Goal: Task Accomplishment & Management: Use online tool/utility

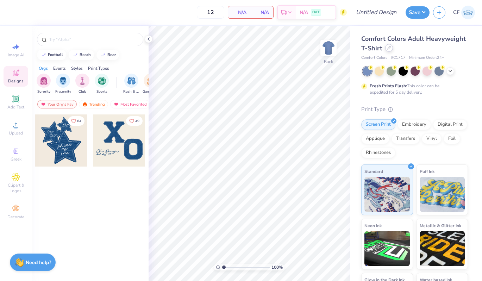
click at [390, 48] on icon at bounding box center [389, 48] width 4 height 4
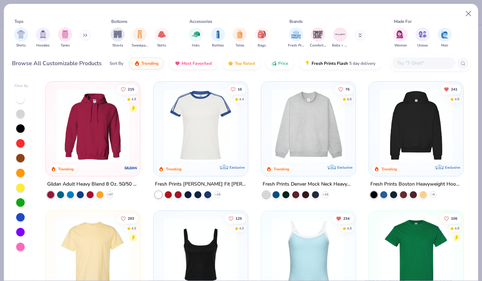
click at [404, 64] on input "text" at bounding box center [423, 63] width 54 height 8
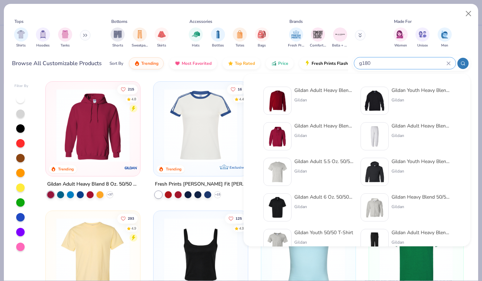
type input "g180"
click at [307, 100] on div "Gildan" at bounding box center [323, 100] width 59 height 6
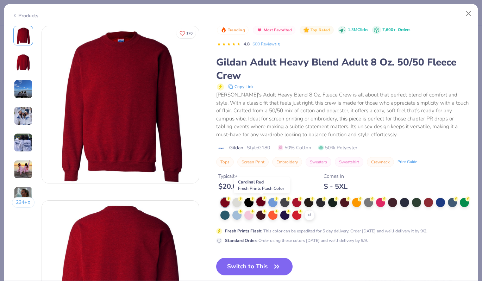
click at [262, 202] on div at bounding box center [260, 201] width 9 height 9
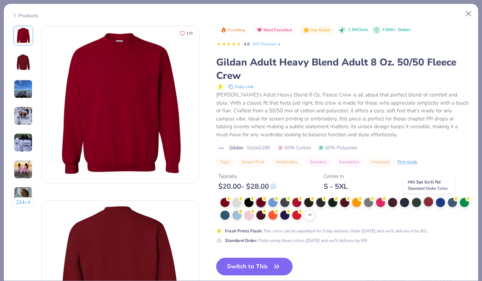
click at [429, 201] on div at bounding box center [428, 201] width 9 height 9
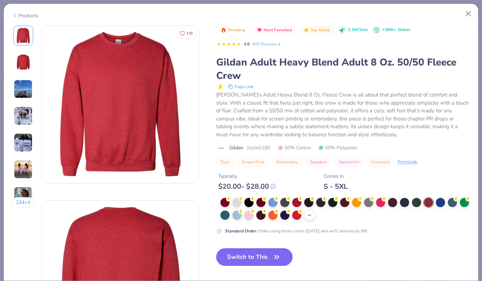
click at [307, 217] on icon at bounding box center [310, 215] width 6 height 6
click at [348, 202] on div at bounding box center [344, 201] width 9 height 9
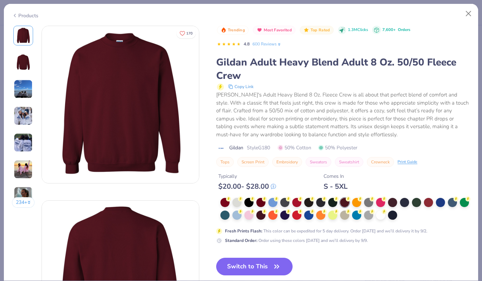
click at [24, 13] on div "Products" at bounding box center [25, 15] width 26 height 7
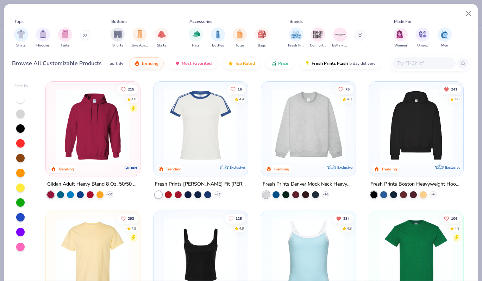
click at [355, 32] on div "Fresh Prints Comfort Colors Bella + Canvas" at bounding box center [331, 38] width 89 height 26
click at [360, 35] on icon at bounding box center [360, 34] width 2 height 1
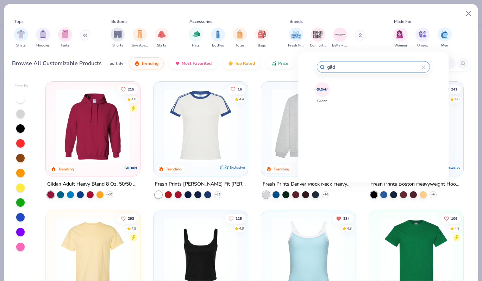
type input "gild"
click at [318, 93] on img at bounding box center [322, 89] width 12 height 12
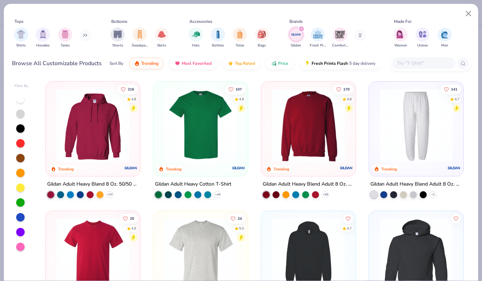
click at [423, 128] on img at bounding box center [416, 125] width 80 height 73
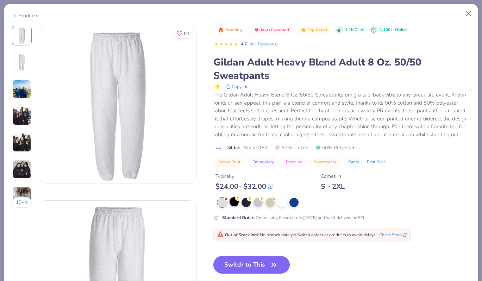
click at [236, 203] on div at bounding box center [233, 201] width 9 height 9
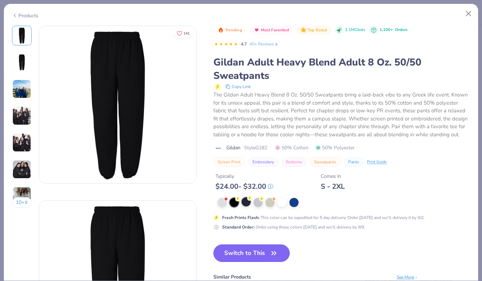
click at [246, 203] on div at bounding box center [245, 201] width 9 height 9
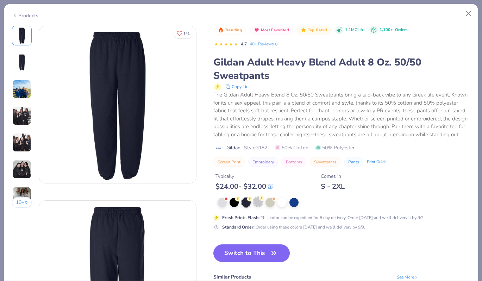
click at [260, 202] on div at bounding box center [257, 201] width 9 height 9
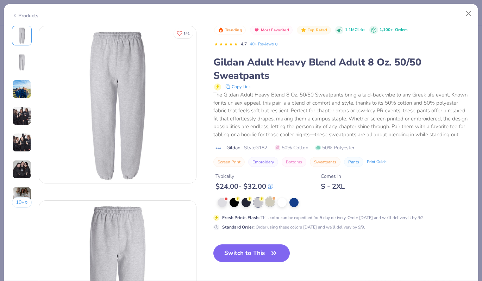
click at [271, 203] on div at bounding box center [269, 201] width 9 height 9
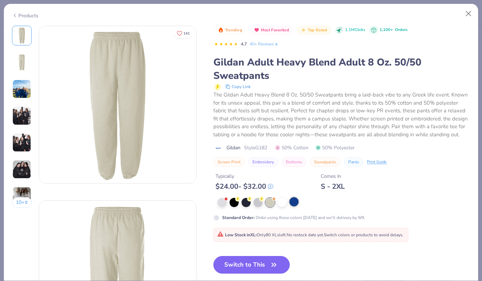
click at [297, 203] on div at bounding box center [293, 201] width 9 height 9
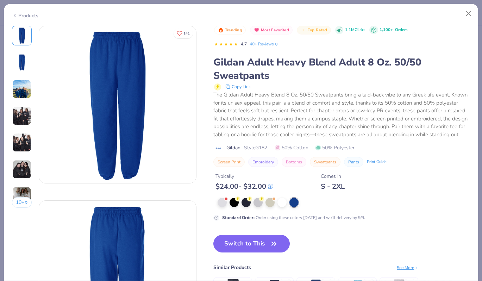
click at [33, 14] on div "Products" at bounding box center [25, 15] width 26 height 7
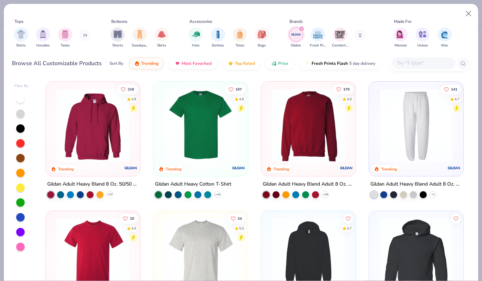
click at [408, 126] on img at bounding box center [416, 125] width 80 height 73
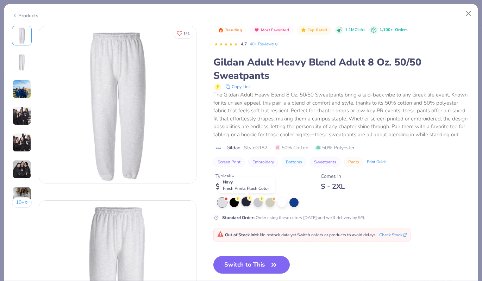
click at [249, 205] on div at bounding box center [245, 201] width 9 height 9
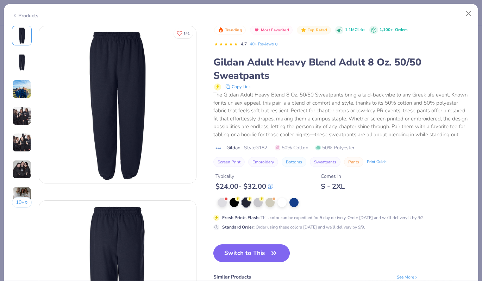
click at [255, 252] on button "Switch to This" at bounding box center [251, 253] width 76 height 18
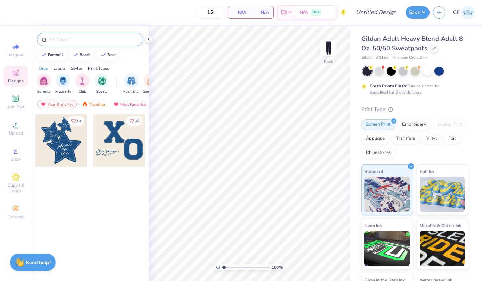
click at [105, 37] on input "text" at bounding box center [94, 39] width 90 height 7
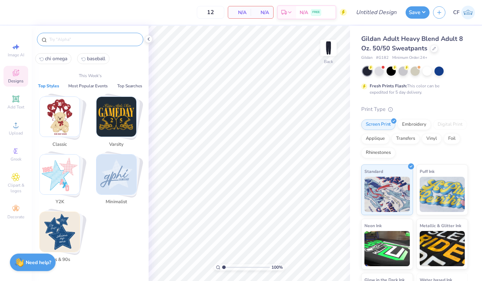
click at [50, 61] on span "chi omega" at bounding box center [56, 58] width 22 height 7
type input "chi omega"
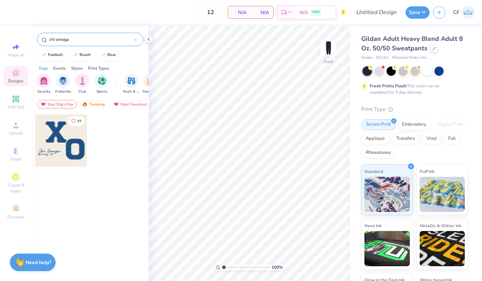
click at [58, 101] on div "Your Org's Fav" at bounding box center [56, 104] width 39 height 8
click at [95, 101] on div "Trending" at bounding box center [93, 104] width 29 height 8
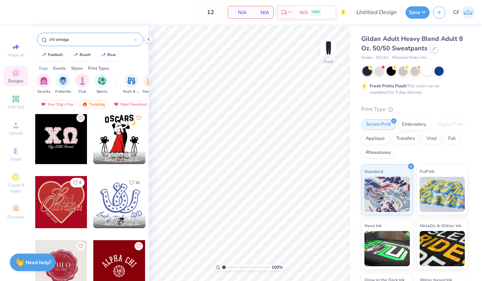
scroll to position [123, 0]
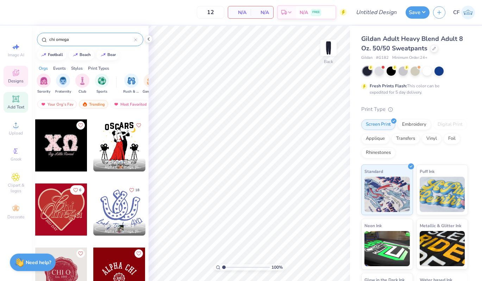
click at [19, 99] on icon at bounding box center [16, 99] width 8 height 8
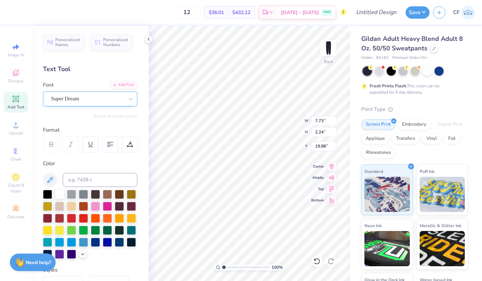
click at [99, 100] on div "Super Dream" at bounding box center [87, 98] width 74 height 11
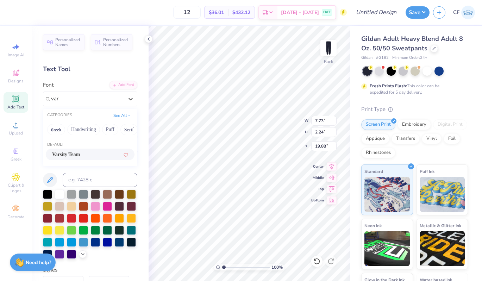
click at [80, 156] on span "Varsity Team" at bounding box center [66, 154] width 28 height 7
type input "var"
type input "7.64"
type input "2.23"
type input "19.89"
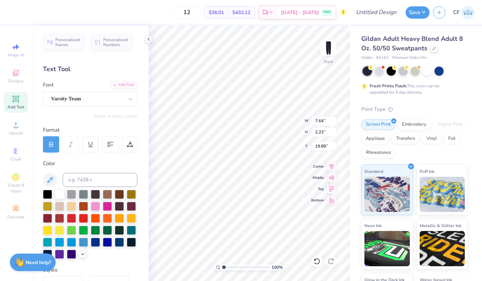
type textarea "85"
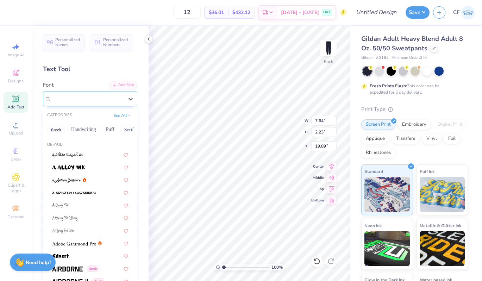
click at [115, 103] on div at bounding box center [87, 99] width 72 height 10
click at [18, 77] on div "Designs" at bounding box center [16, 76] width 25 height 21
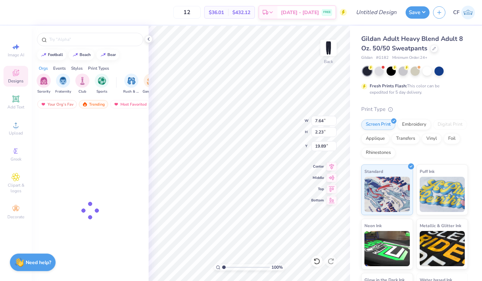
type input "3.10"
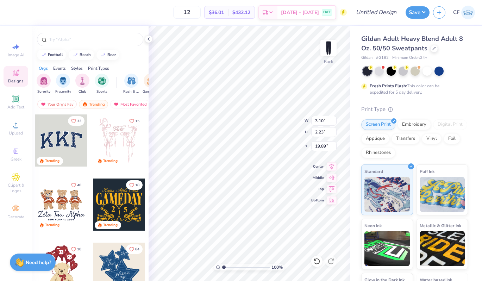
click at [97, 48] on div at bounding box center [90, 38] width 117 height 24
click at [99, 43] on div at bounding box center [90, 39] width 106 height 13
click at [99, 43] on input "text" at bounding box center [94, 39] width 90 height 7
type input "chi omega"
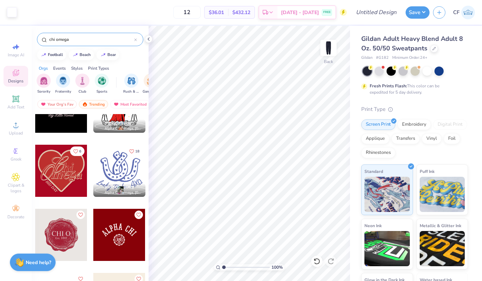
scroll to position [162, 0]
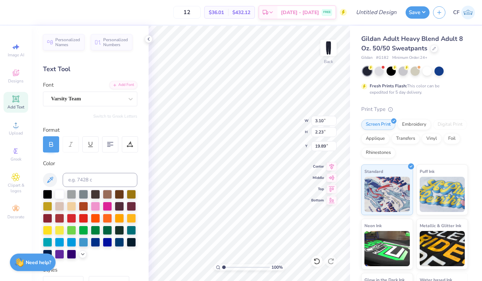
type textarea "95"
type input "7.71"
click at [321, 119] on input "3.10" at bounding box center [323, 121] width 25 height 10
type input "4.00"
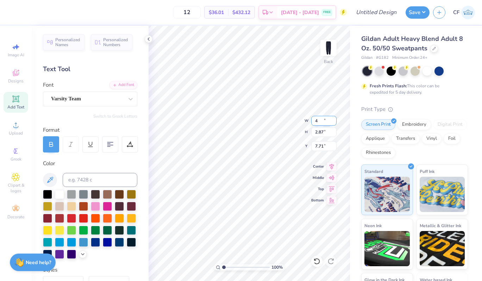
type input "2.87"
click at [326, 165] on div "Center" at bounding box center [323, 165] width 25 height 8
click at [321, 149] on input "7.38" at bounding box center [323, 146] width 25 height 10
click at [318, 147] on input "7.38" at bounding box center [323, 146] width 25 height 10
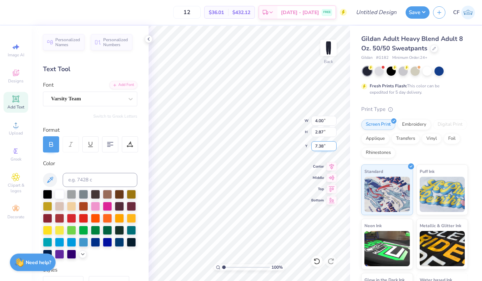
click at [318, 147] on input "7.38" at bounding box center [323, 146] width 25 height 10
type input "7.00"
click at [17, 102] on icon at bounding box center [16, 99] width 8 height 8
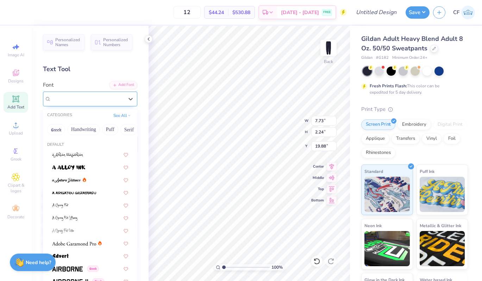
click at [91, 102] on div "Super Dream" at bounding box center [87, 98] width 74 height 11
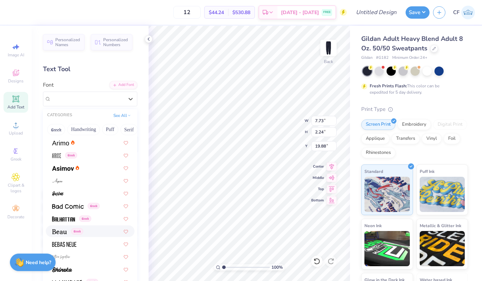
scroll to position [237, 0]
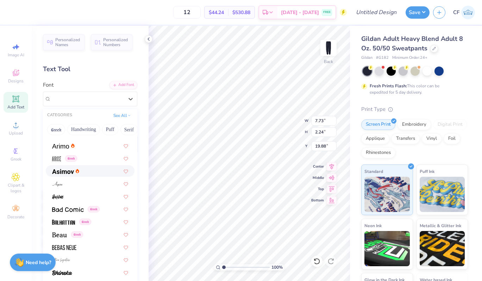
click at [73, 166] on div at bounding box center [90, 171] width 89 height 12
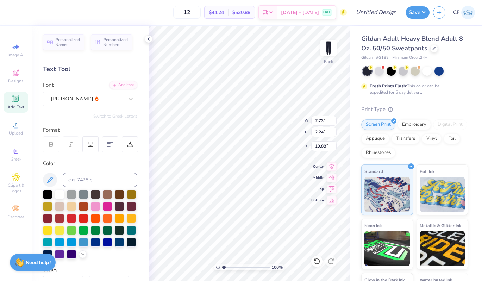
type input "7.64"
type input "2.27"
type input "19.87"
type textarea "CHI OMEGA"
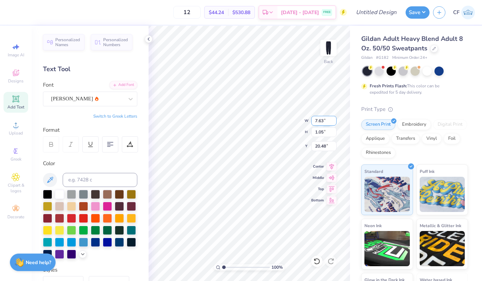
click at [321, 121] on input "7.63" at bounding box center [323, 121] width 25 height 10
type input "4.00"
type input "0.55"
type input "6.45"
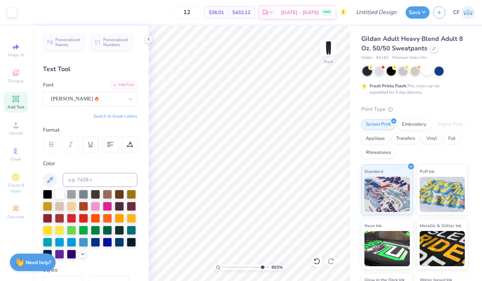
drag, startPoint x: 224, startPoint y: 266, endPoint x: 261, endPoint y: 263, distance: 37.1
type input "8.95"
click at [261, 264] on input "range" at bounding box center [246, 267] width 48 height 6
type input "6.28"
drag, startPoint x: 261, startPoint y: 266, endPoint x: 236, endPoint y: 260, distance: 25.0
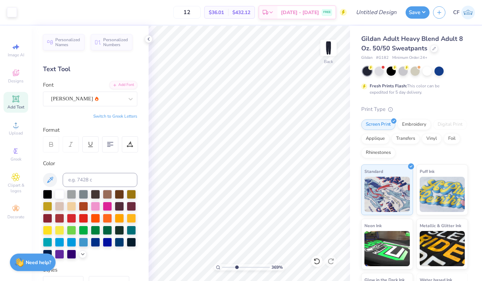
type input "3.71"
click at [236, 264] on input "range" at bounding box center [246, 267] width 48 height 6
click at [81, 257] on div at bounding box center [90, 224] width 94 height 69
click at [72, 207] on div at bounding box center [71, 205] width 9 height 9
click at [10, 10] on div at bounding box center [12, 12] width 10 height 10
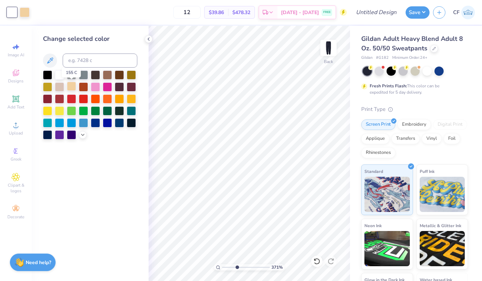
click at [71, 87] on div at bounding box center [71, 86] width 9 height 9
click at [82, 137] on div at bounding box center [83, 134] width 8 height 8
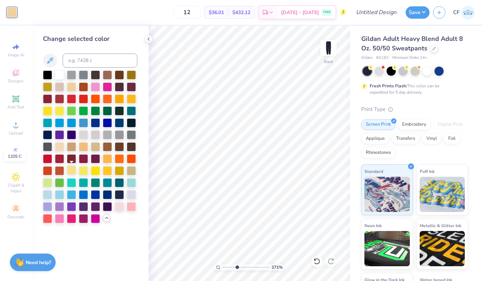
click at [72, 170] on div at bounding box center [71, 169] width 9 height 9
click at [58, 147] on div at bounding box center [59, 145] width 9 height 9
click at [96, 61] on input at bounding box center [100, 60] width 75 height 14
type input "7401"
click at [317, 264] on icon at bounding box center [317, 261] width 6 height 6
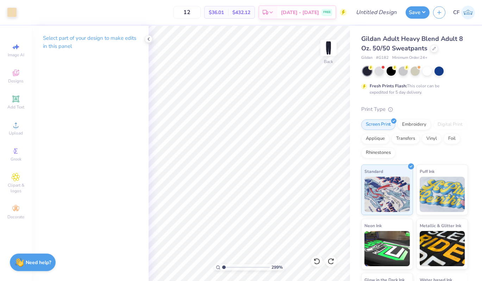
drag, startPoint x: 236, startPoint y: 268, endPoint x: 216, endPoint y: 266, distance: 20.5
type input "1"
click at [222, 266] on input "range" at bounding box center [246, 267] width 48 height 6
type input "4.99"
click at [11, 13] on div at bounding box center [12, 12] width 10 height 10
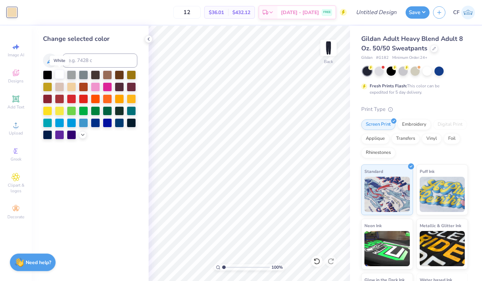
click at [61, 73] on div at bounding box center [59, 74] width 9 height 9
click at [81, 133] on icon at bounding box center [83, 134] width 6 height 6
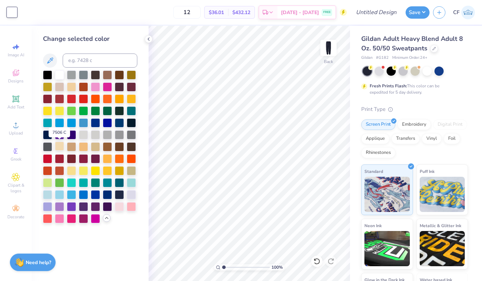
click at [58, 145] on div at bounding box center [59, 145] width 9 height 9
click at [75, 63] on input at bounding box center [100, 60] width 75 height 14
type input "7499"
click at [318, 260] on icon at bounding box center [316, 261] width 7 height 7
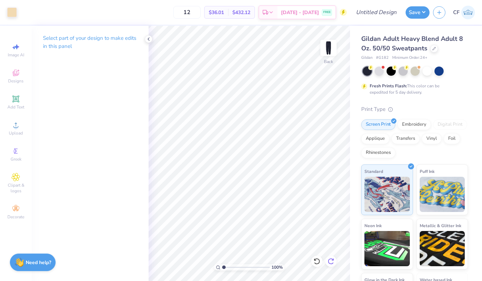
click at [330, 261] on icon at bounding box center [330, 261] width 7 height 7
click at [322, 145] on input "4.99" at bounding box center [323, 146] width 25 height 10
type input "5.00"
click at [320, 122] on input "4.00" at bounding box center [323, 121] width 25 height 10
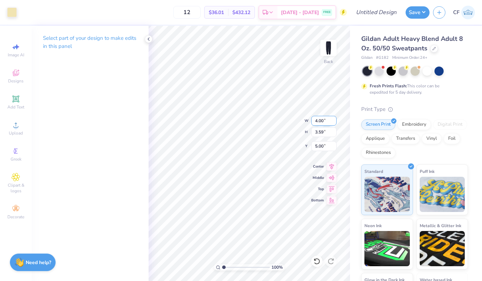
click at [320, 122] on input "4.00" at bounding box center [323, 121] width 25 height 10
type input "4.50"
type input "4.04"
click at [322, 145] on input "4.78" at bounding box center [323, 146] width 25 height 10
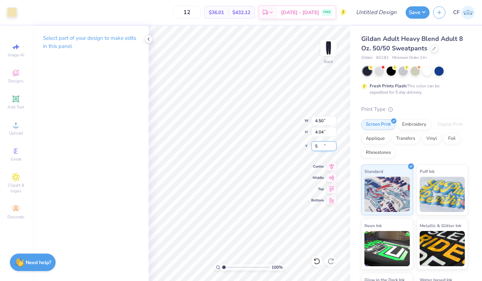
type input "5.00"
click at [332, 166] on icon at bounding box center [331, 166] width 5 height 6
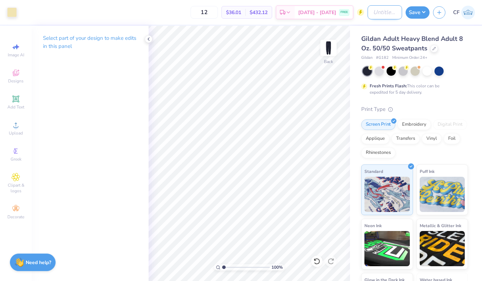
click at [386, 14] on input "Design Title" at bounding box center [384, 12] width 34 height 14
type input "Chi O Sweat Set"
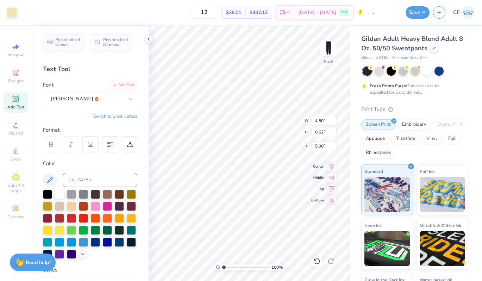
scroll to position [0, 0]
click at [420, 15] on button "Save" at bounding box center [417, 11] width 24 height 12
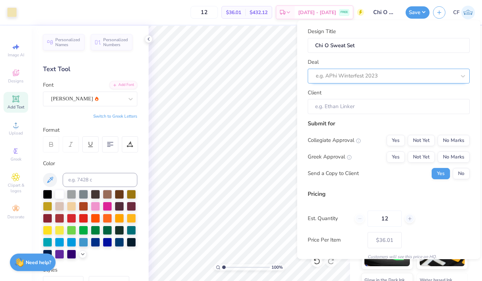
click at [423, 77] on div at bounding box center [386, 76] width 140 height 10
type input "t"
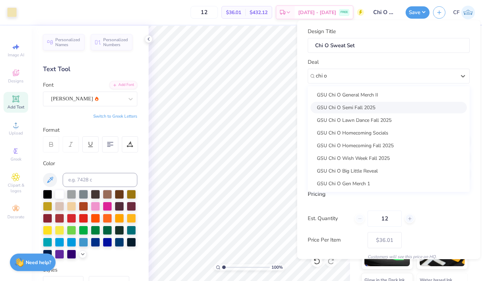
scroll to position [23, 0]
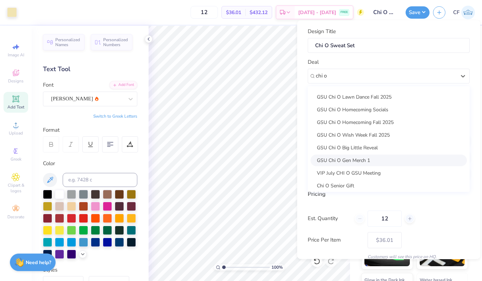
click at [359, 157] on div "GSU Chi O Gen Merch 1" at bounding box center [388, 160] width 156 height 12
type input "chi o"
type input "[PERSON_NAME]"
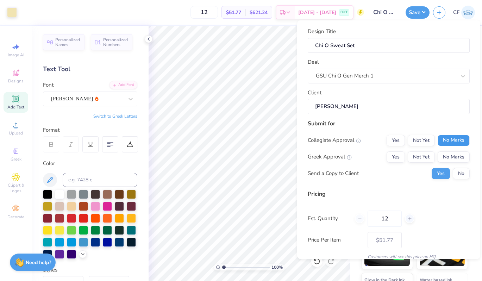
click at [453, 137] on button "No Marks" at bounding box center [453, 139] width 32 height 11
click at [400, 159] on button "Yes" at bounding box center [395, 156] width 18 height 11
type input "$42.70"
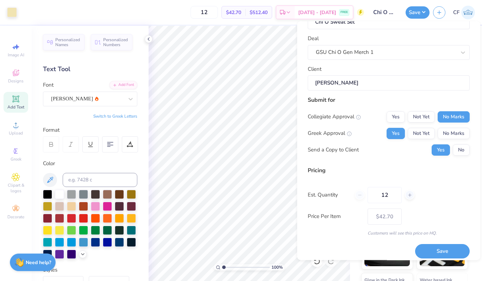
scroll to position [30, 0]
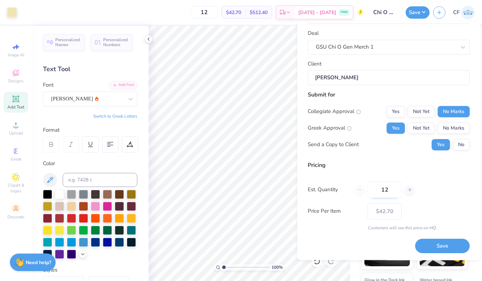
click at [393, 186] on input "12" at bounding box center [384, 190] width 34 height 16
click at [386, 190] on input "12" at bounding box center [384, 190] width 34 height 16
type input "1"
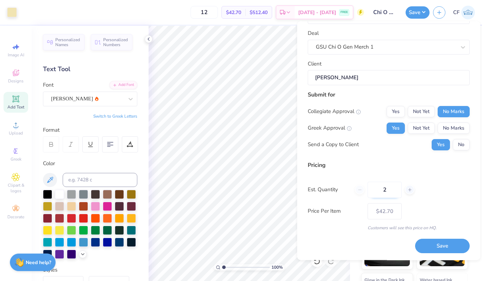
type input "24"
type input "$31.81"
drag, startPoint x: 388, startPoint y: 190, endPoint x: 379, endPoint y: 189, distance: 9.2
click at [379, 190] on input "24" at bounding box center [384, 190] width 34 height 16
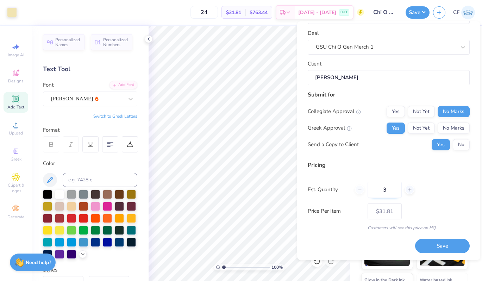
type input "36"
type input "$30.01"
type input "3"
type input "50"
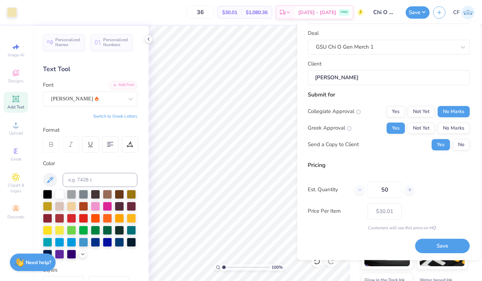
type input "50"
type input "$28.14"
type input "50"
click at [439, 248] on button "Save" at bounding box center [442, 246] width 55 height 14
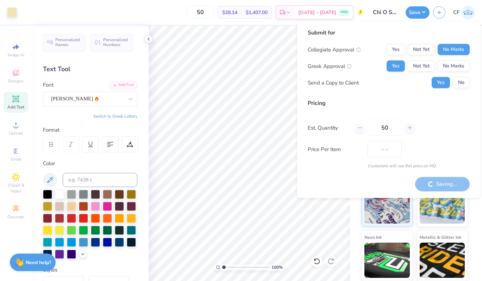
type input "$23.73"
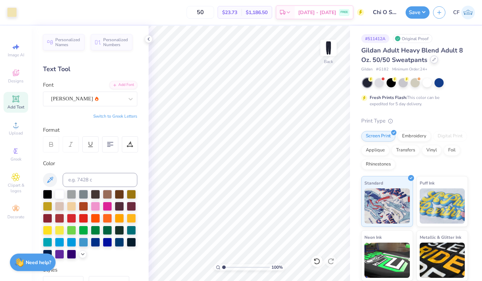
click at [433, 60] on icon at bounding box center [434, 60] width 4 height 4
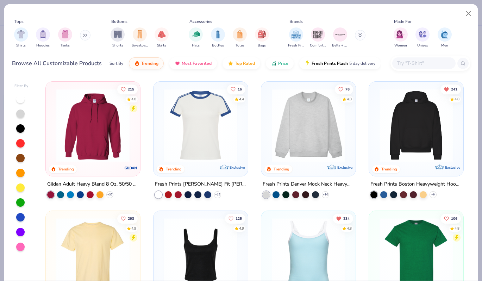
click at [400, 62] on input "text" at bounding box center [423, 63] width 54 height 8
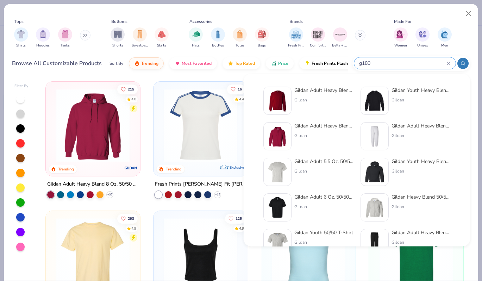
type input "g180"
click at [312, 99] on div "Gildan" at bounding box center [323, 100] width 59 height 6
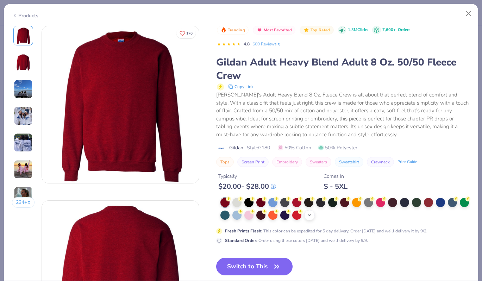
click at [305, 214] on div "+ 8" at bounding box center [309, 215] width 11 height 11
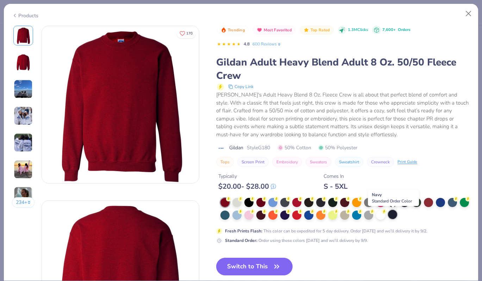
click at [392, 213] on div at bounding box center [392, 214] width 9 height 9
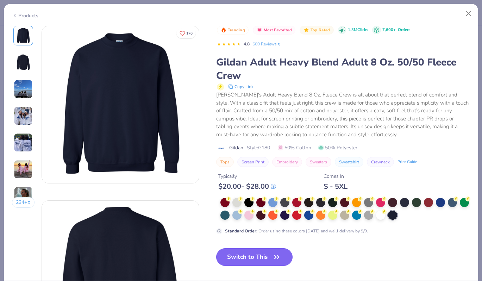
click at [230, 258] on button "Switch to This" at bounding box center [254, 257] width 76 height 18
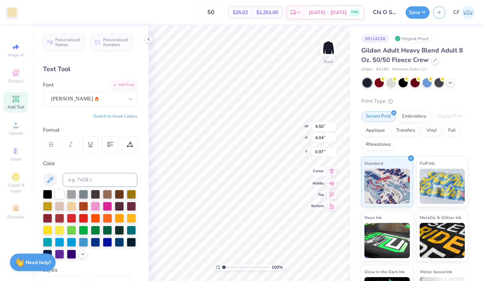
click at [332, 173] on icon at bounding box center [332, 171] width 10 height 8
click at [317, 118] on input "4.50" at bounding box center [323, 121] width 25 height 10
type input "7.00"
type input "0.96"
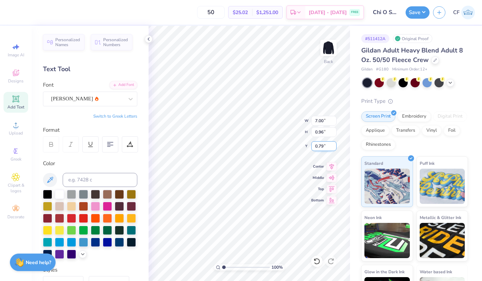
click at [318, 144] on input "0.79" at bounding box center [323, 146] width 25 height 10
type input "3.00"
click at [331, 168] on icon at bounding box center [332, 165] width 10 height 8
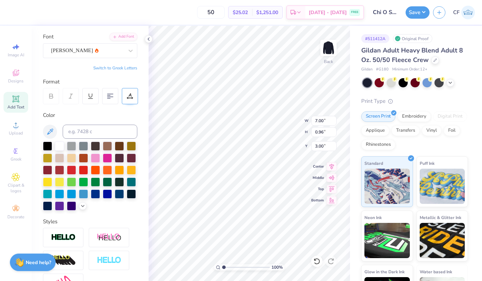
click at [134, 94] on div at bounding box center [130, 96] width 16 height 16
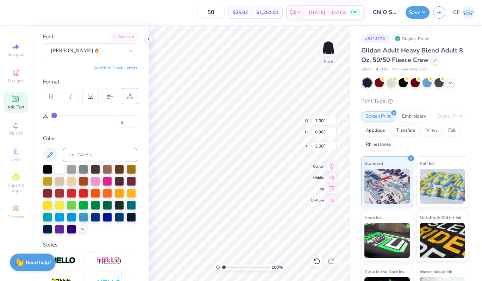
type input "1"
type input "2"
type input "3"
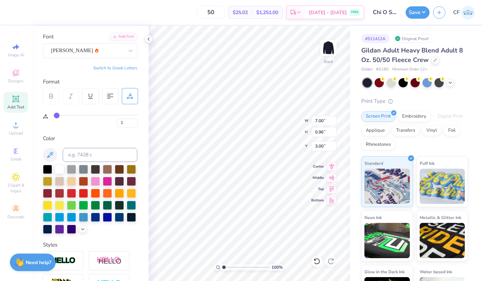
type input "3"
type input "4"
type input "5"
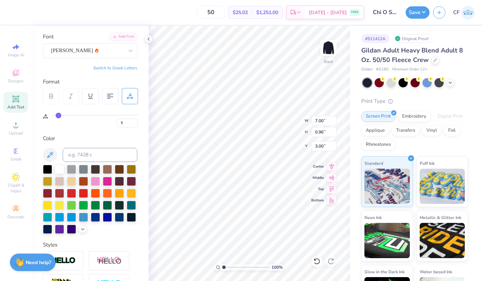
type input "6"
type input "7"
type input "8"
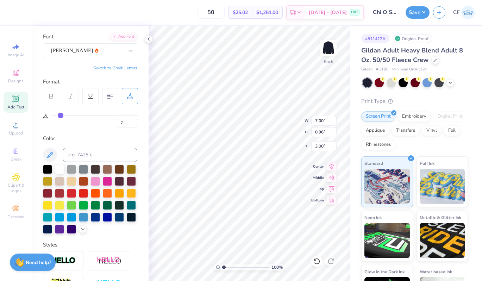
type input "8"
type input "9"
type input "10"
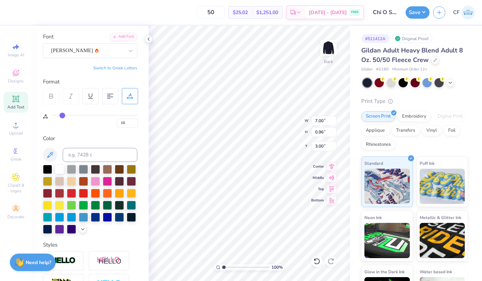
type input "11"
type input "12"
type input "13"
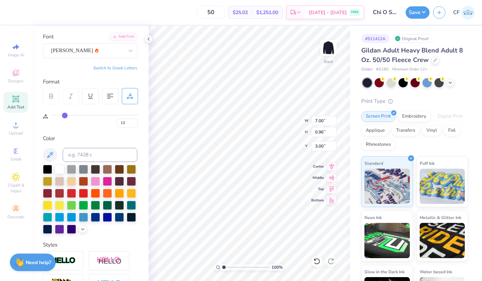
type input "13"
type input "14"
type input "15"
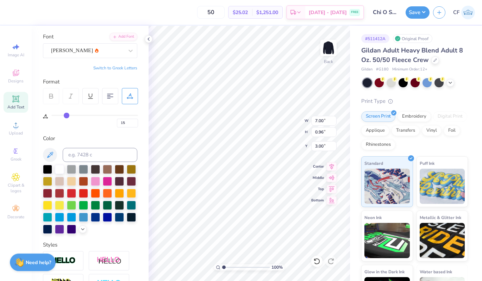
type input "16"
type input "17"
type input "18"
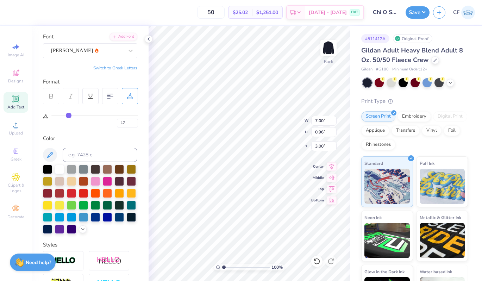
type input "18"
type input "19"
type input "20"
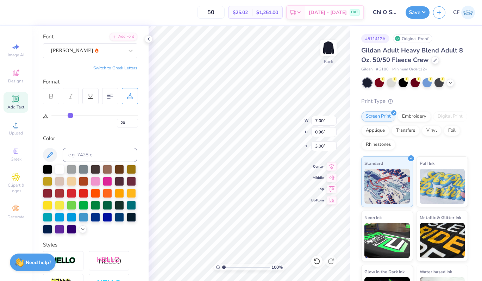
type input "21"
type input "22"
type input "23"
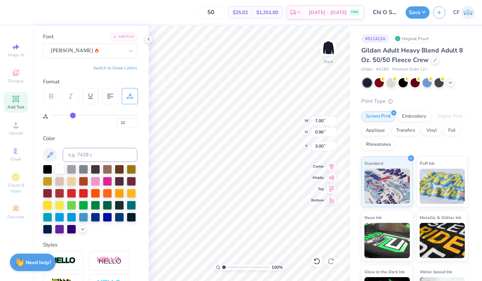
type input "23"
type input "24"
type input "25"
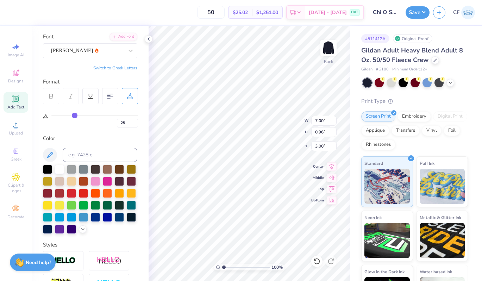
type input "26"
type input "27"
type input "28"
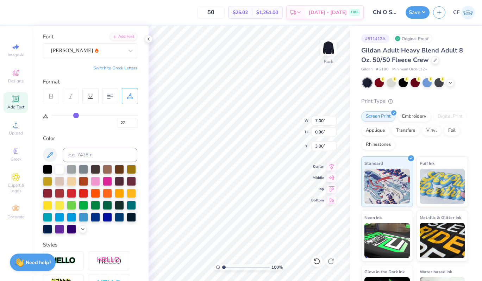
type input "28"
type input "29"
type input "30"
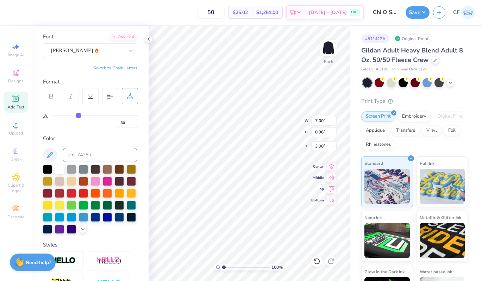
drag, startPoint x: 55, startPoint y: 114, endPoint x: 78, endPoint y: 118, distance: 24.2
type input "30"
click at [78, 116] on input "range" at bounding box center [94, 115] width 87 height 1
click at [319, 119] on input "10.15" at bounding box center [323, 121] width 25 height 10
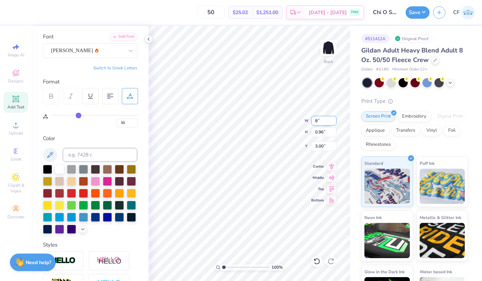
type input "8.00"
type input "0.76"
click at [319, 148] on input "3.10" at bounding box center [323, 146] width 25 height 10
type input "3.00"
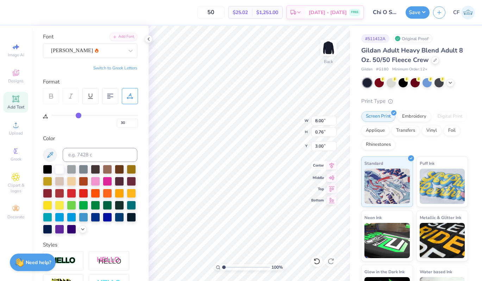
click at [335, 167] on icon at bounding box center [332, 165] width 10 height 8
click at [328, 56] on img at bounding box center [328, 48] width 28 height 28
type input "0"
click at [323, 119] on input "4.51" at bounding box center [323, 121] width 25 height 10
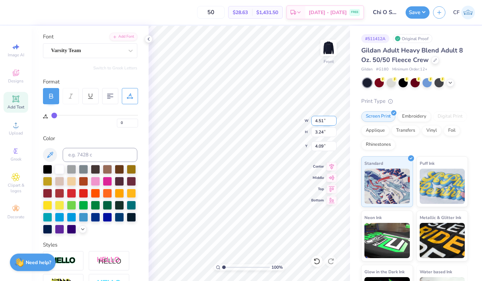
click at [323, 119] on input "4.51" at bounding box center [323, 121] width 25 height 10
click at [320, 124] on input "4.51" at bounding box center [323, 121] width 25 height 10
click at [320, 122] on input "4.51" at bounding box center [323, 121] width 25 height 10
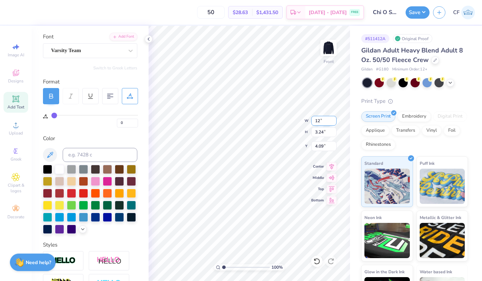
type input "12.00"
type input "8.62"
click at [331, 166] on icon at bounding box center [332, 165] width 10 height 8
click at [320, 147] on input "1.40" at bounding box center [323, 146] width 25 height 10
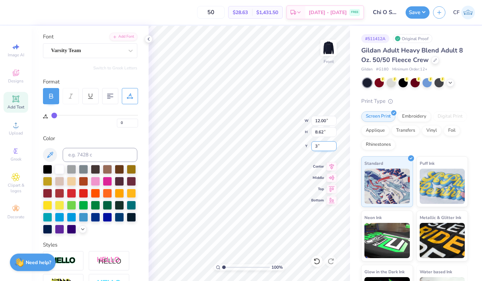
type input "3.00"
click at [320, 122] on input "12.00" at bounding box center [323, 121] width 25 height 10
type input "14.68"
type input "10.54"
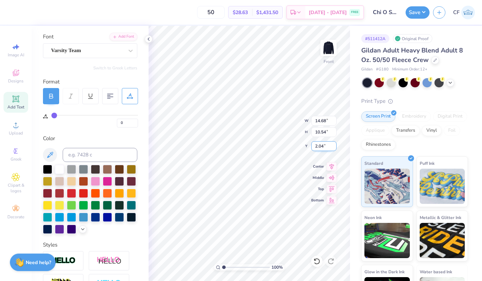
click at [322, 146] on input "2.04" at bounding box center [323, 146] width 25 height 10
type input "3.00"
click at [320, 121] on input "14.68" at bounding box center [323, 121] width 25 height 10
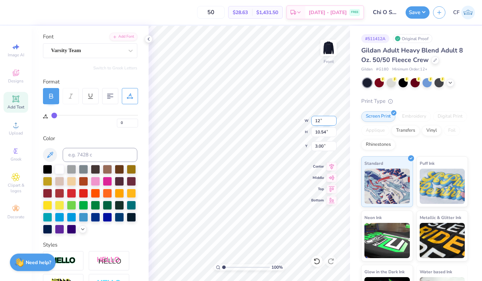
type input "12.00"
type input "8.62"
click at [313, 145] on input "3.96" at bounding box center [323, 146] width 25 height 10
type input "3.00"
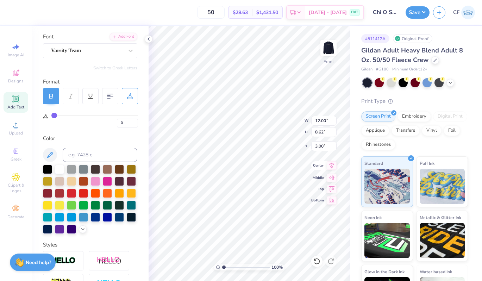
click at [328, 169] on icon at bounding box center [332, 165] width 10 height 8
click at [414, 19] on div "Save CF" at bounding box center [443, 12] width 76 height 25
click at [416, 14] on button "Save" at bounding box center [417, 11] width 24 height 12
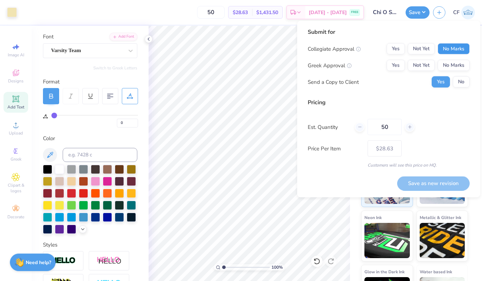
click at [457, 44] on button "No Marks" at bounding box center [453, 48] width 32 height 11
click at [393, 66] on button "Yes" at bounding box center [395, 65] width 18 height 11
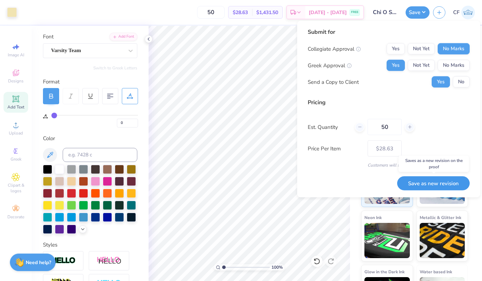
click at [411, 179] on button "Save as new revision" at bounding box center [433, 183] width 72 height 14
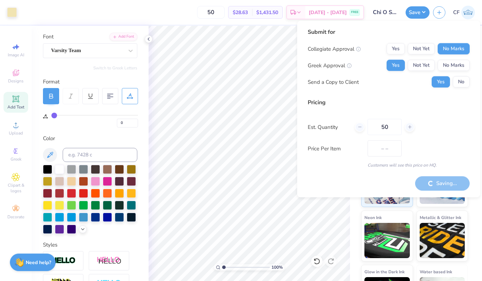
type input "$28.63"
